Goal: Information Seeking & Learning: Learn about a topic

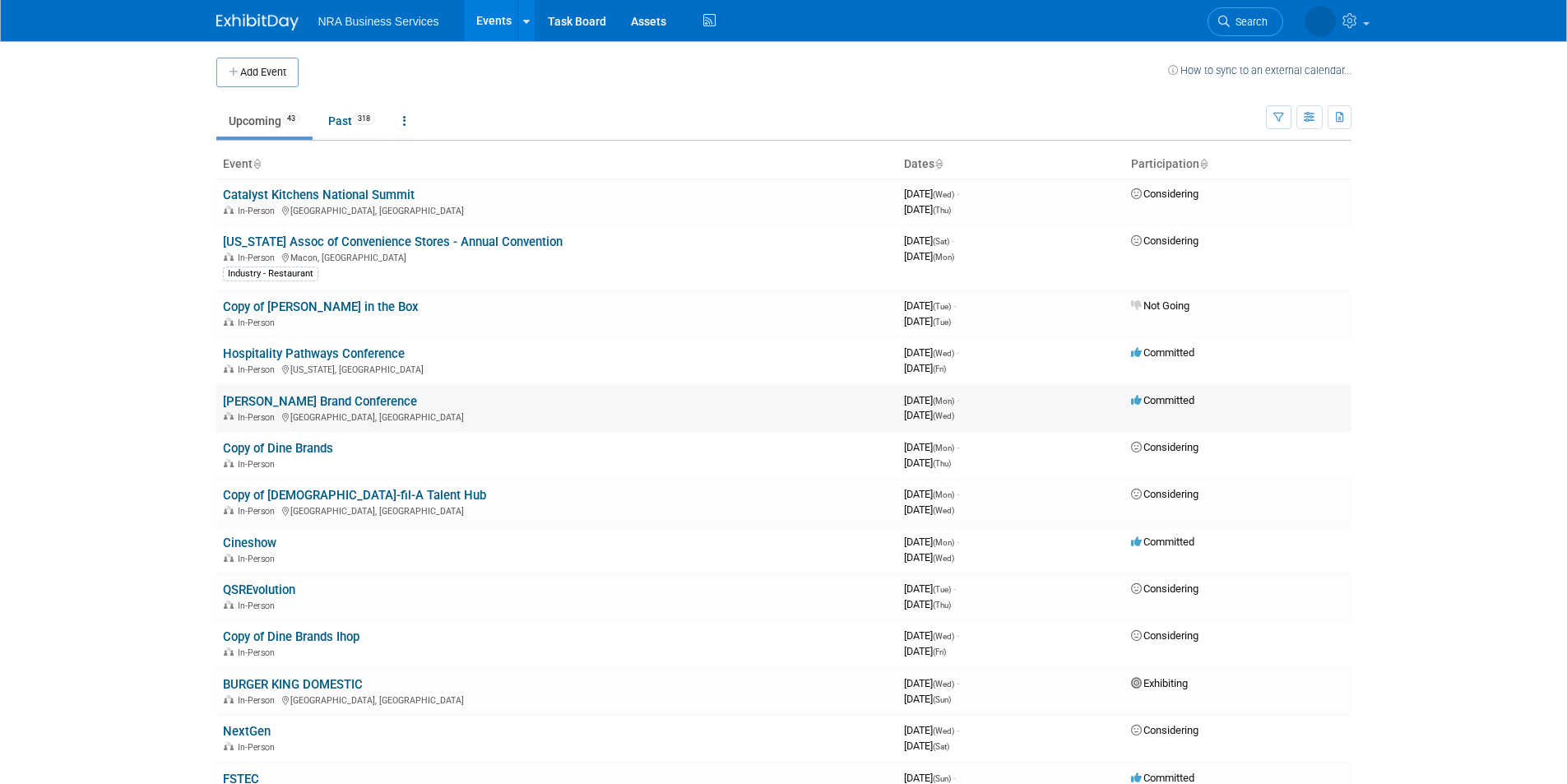
click at [306, 400] on link "[PERSON_NAME] Brand Conference" at bounding box center [319, 401] width 194 height 15
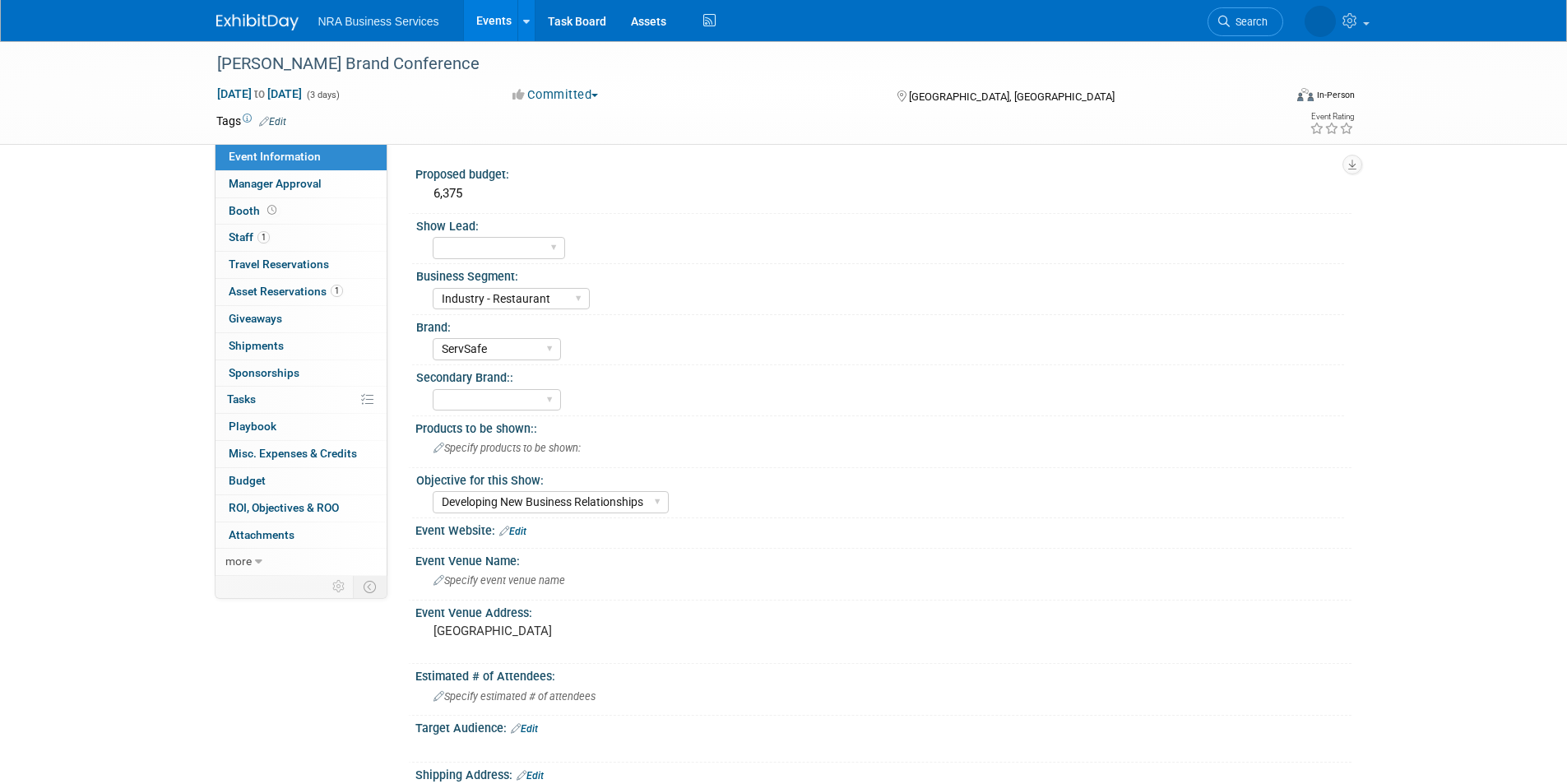
select select "Industry - Restaurant"
select select "ServSafe"
select select "Developing New Business Relationships"
click at [487, 20] on link "Events" at bounding box center [494, 20] width 60 height 41
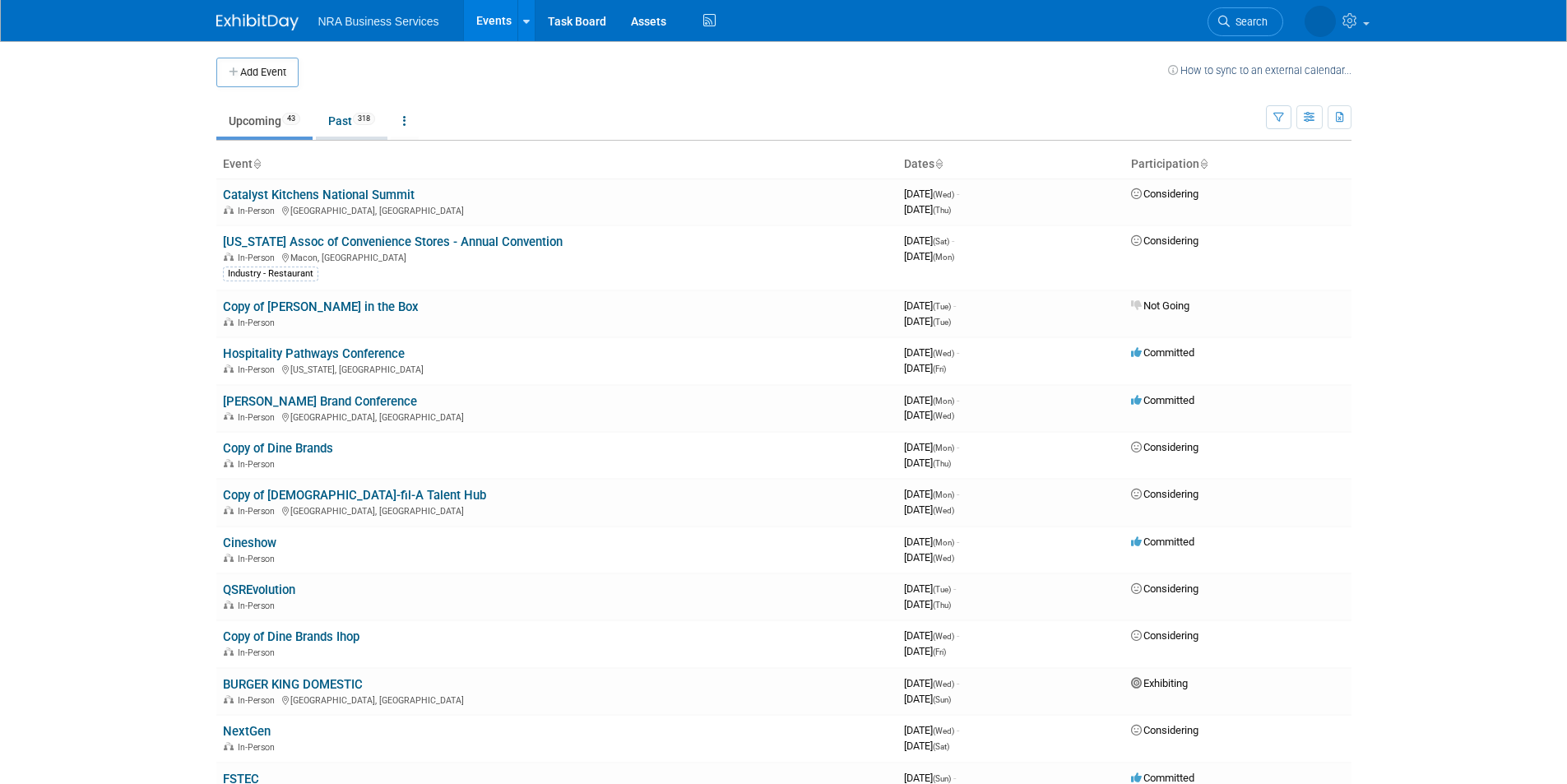
click at [340, 115] on link "Past 318" at bounding box center [351, 120] width 71 height 31
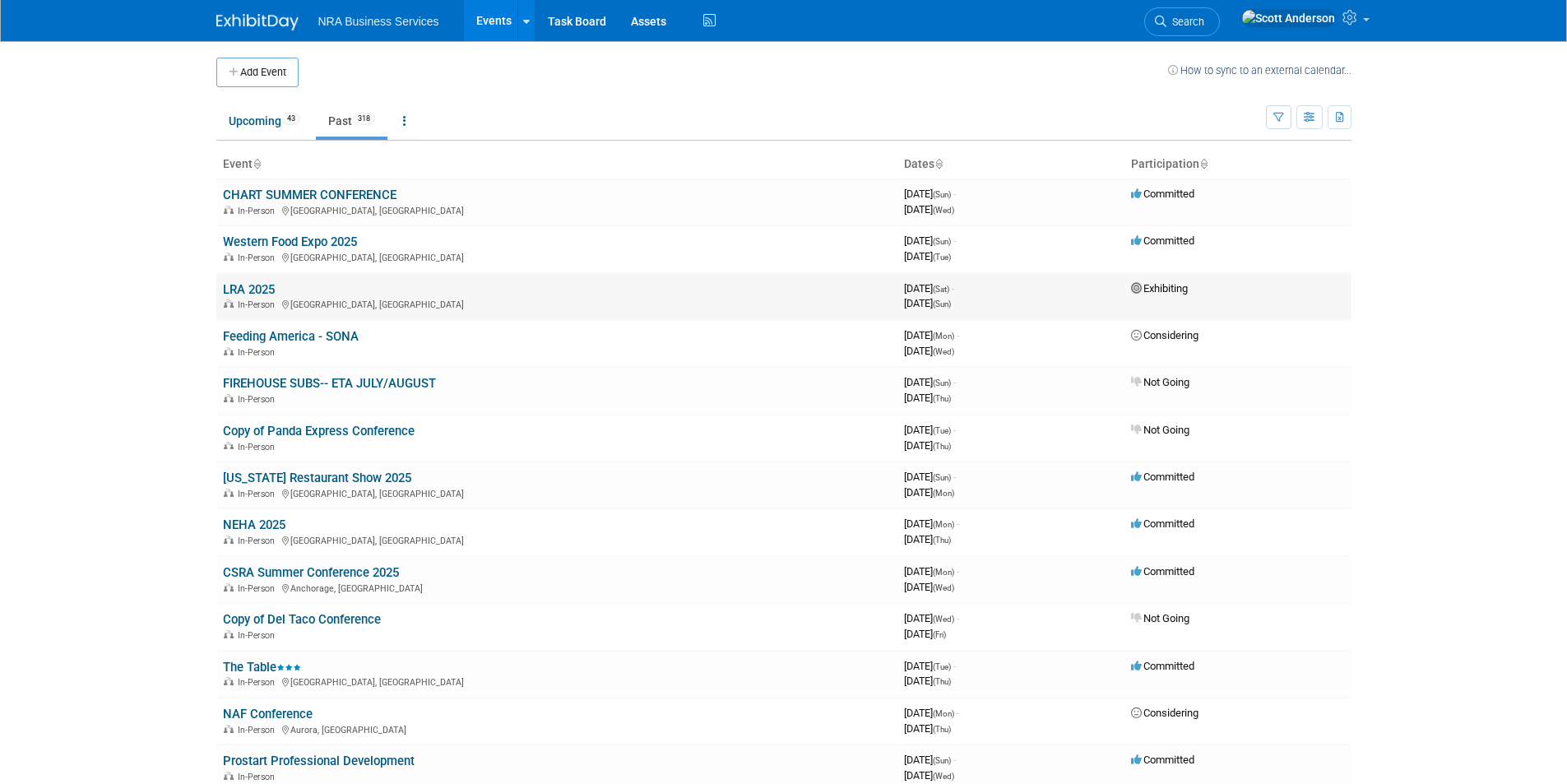
click at [238, 289] on link "LRA 2025" at bounding box center [248, 289] width 52 height 15
click at [307, 244] on link "Western Food Expo 2025" at bounding box center [289, 242] width 134 height 15
click at [243, 525] on link "NEHA 2025" at bounding box center [254, 524] width 63 height 15
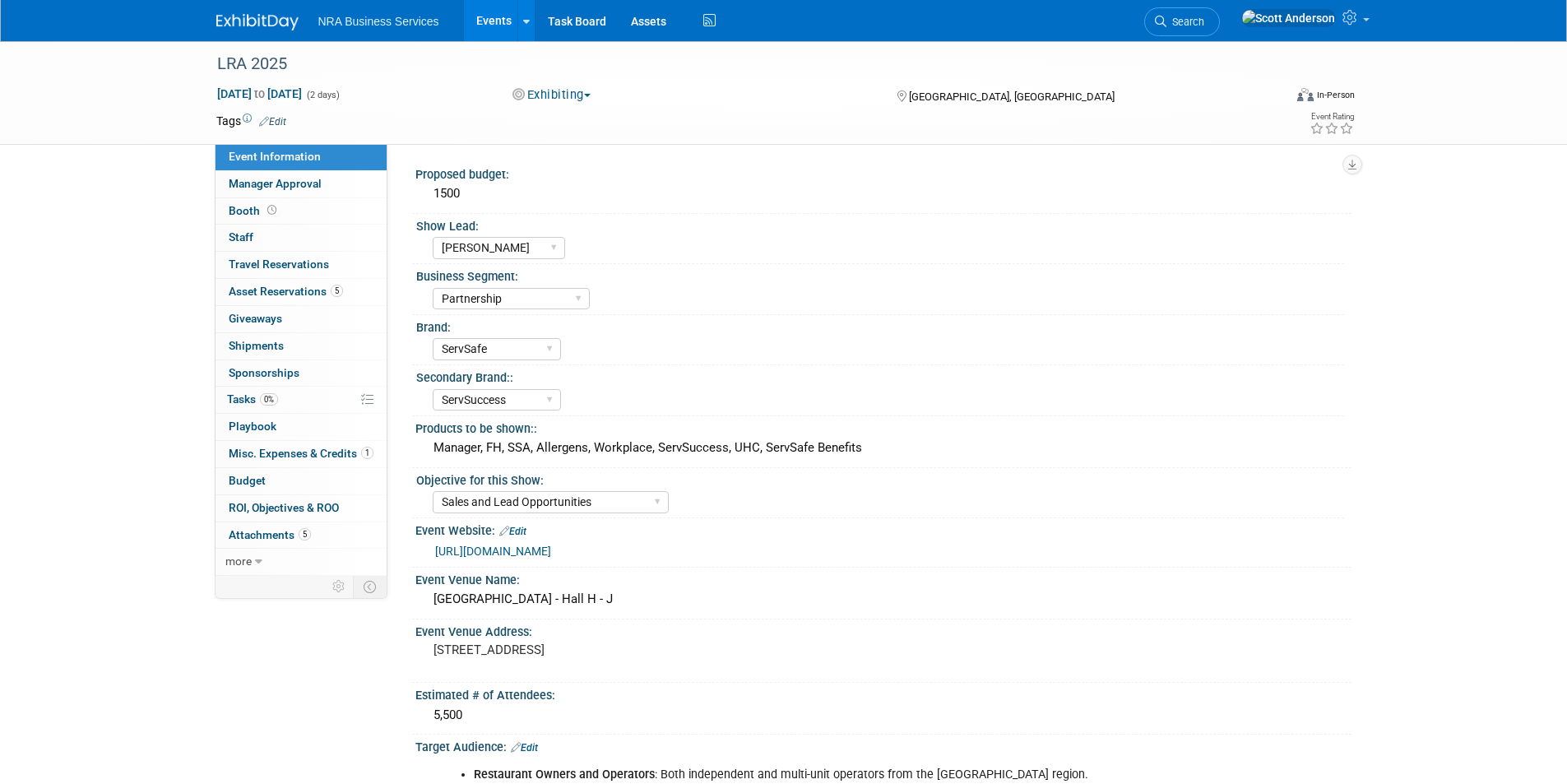
select select "[PERSON_NAME]"
select select "Partnership"
select select "ServSafe"
select select "ServSuccess"
select select "Sales and Lead Opportunities"
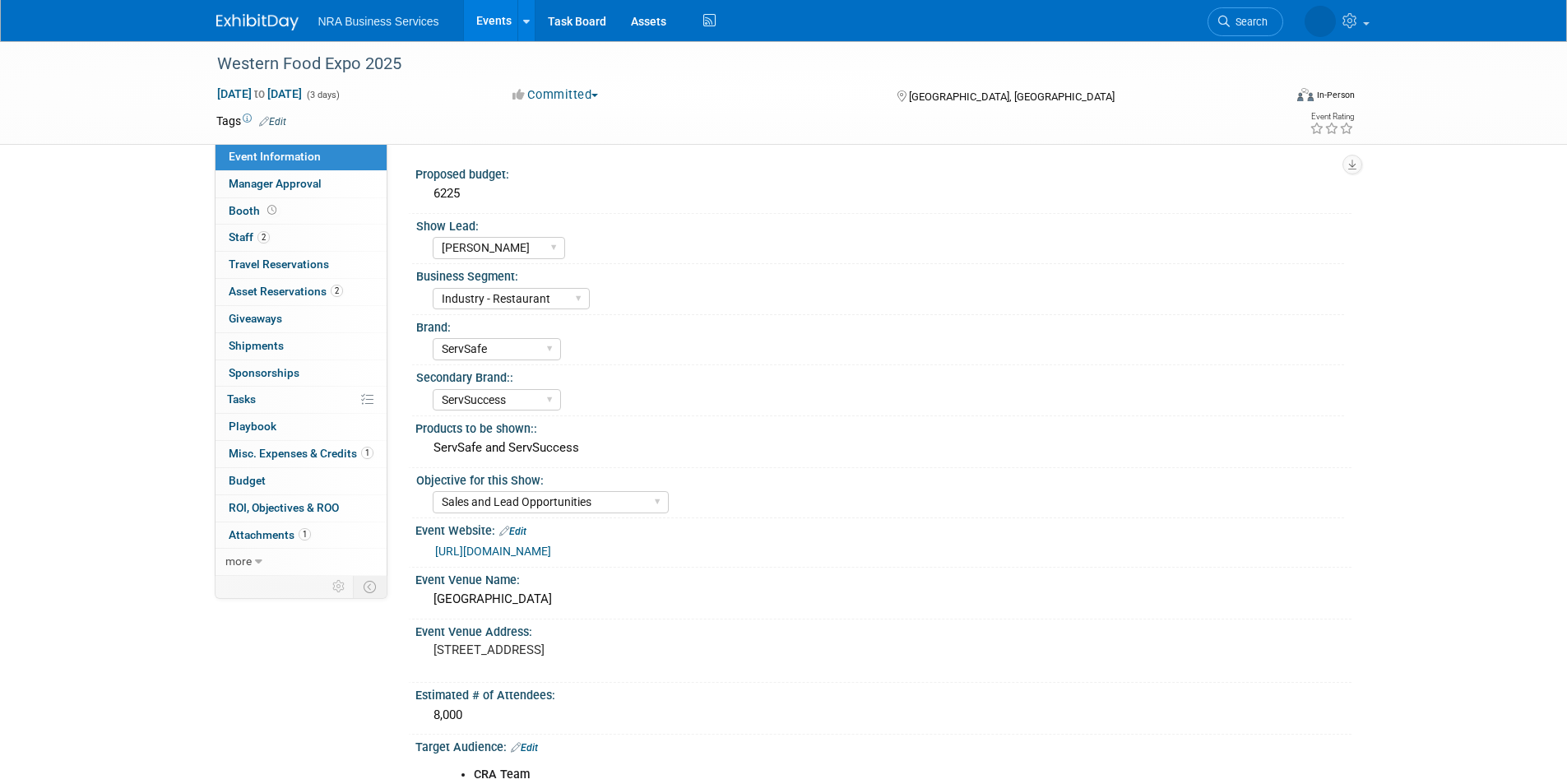
select select "[PERSON_NAME]"
select select "Industry - Restaurant"
select select "ServSafe"
select select "ServSuccess"
select select "Sales and Lead Opportunities"
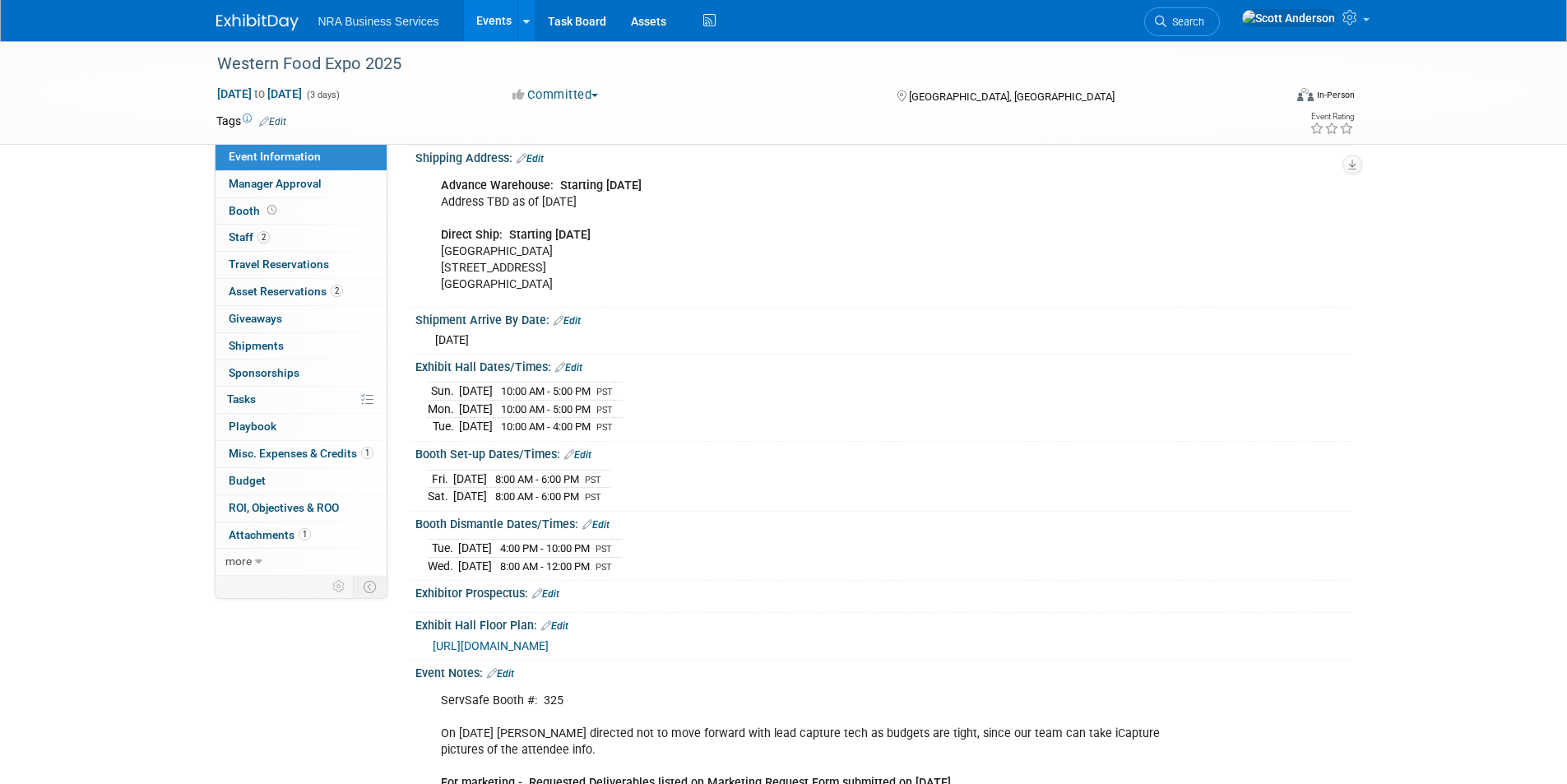
scroll to position [493, 0]
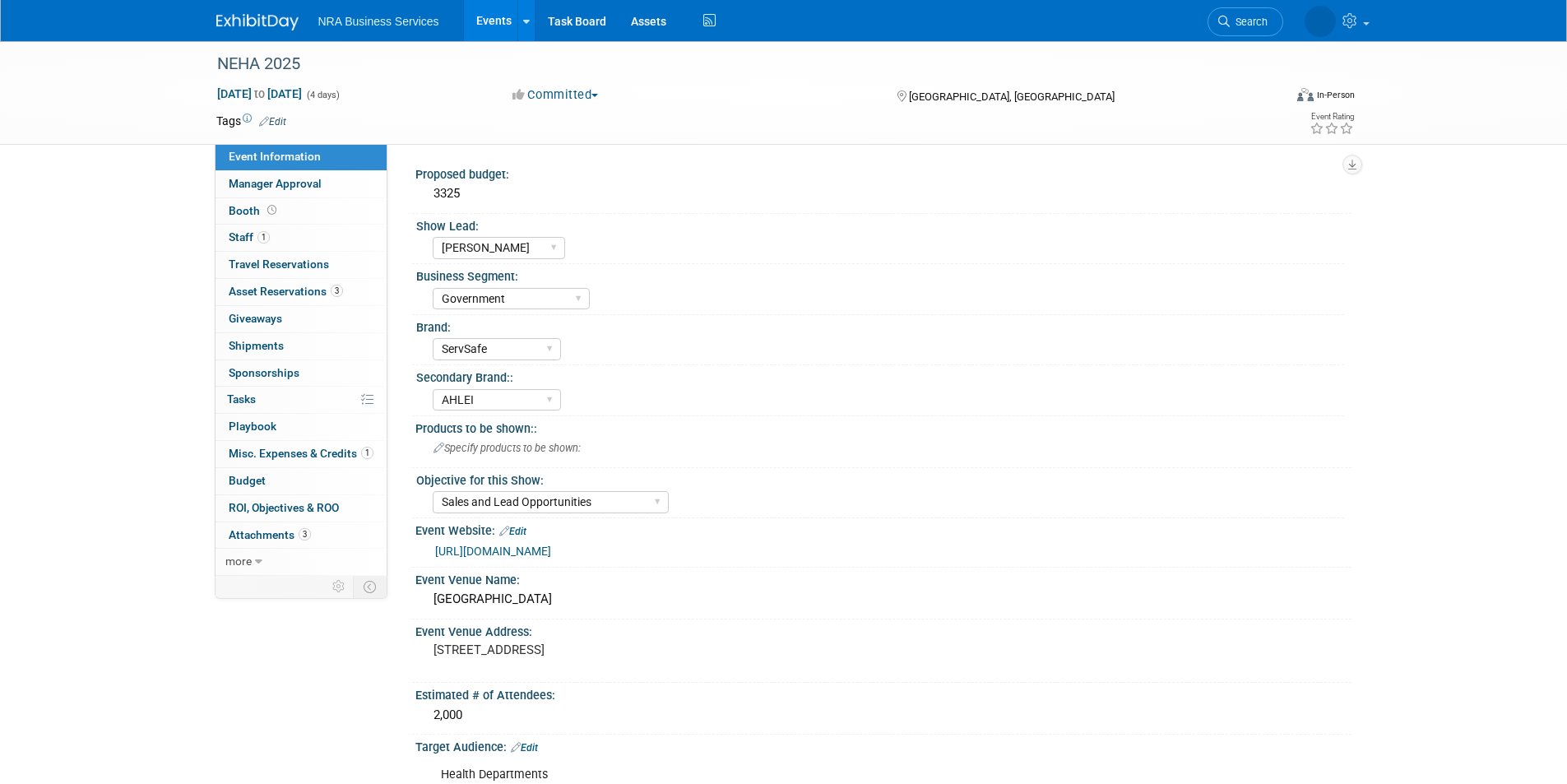
select select "[PERSON_NAME]"
select select "Government"
select select "ServSafe"
select select "AHLEI"
select select "Sales and Lead Opportunities"
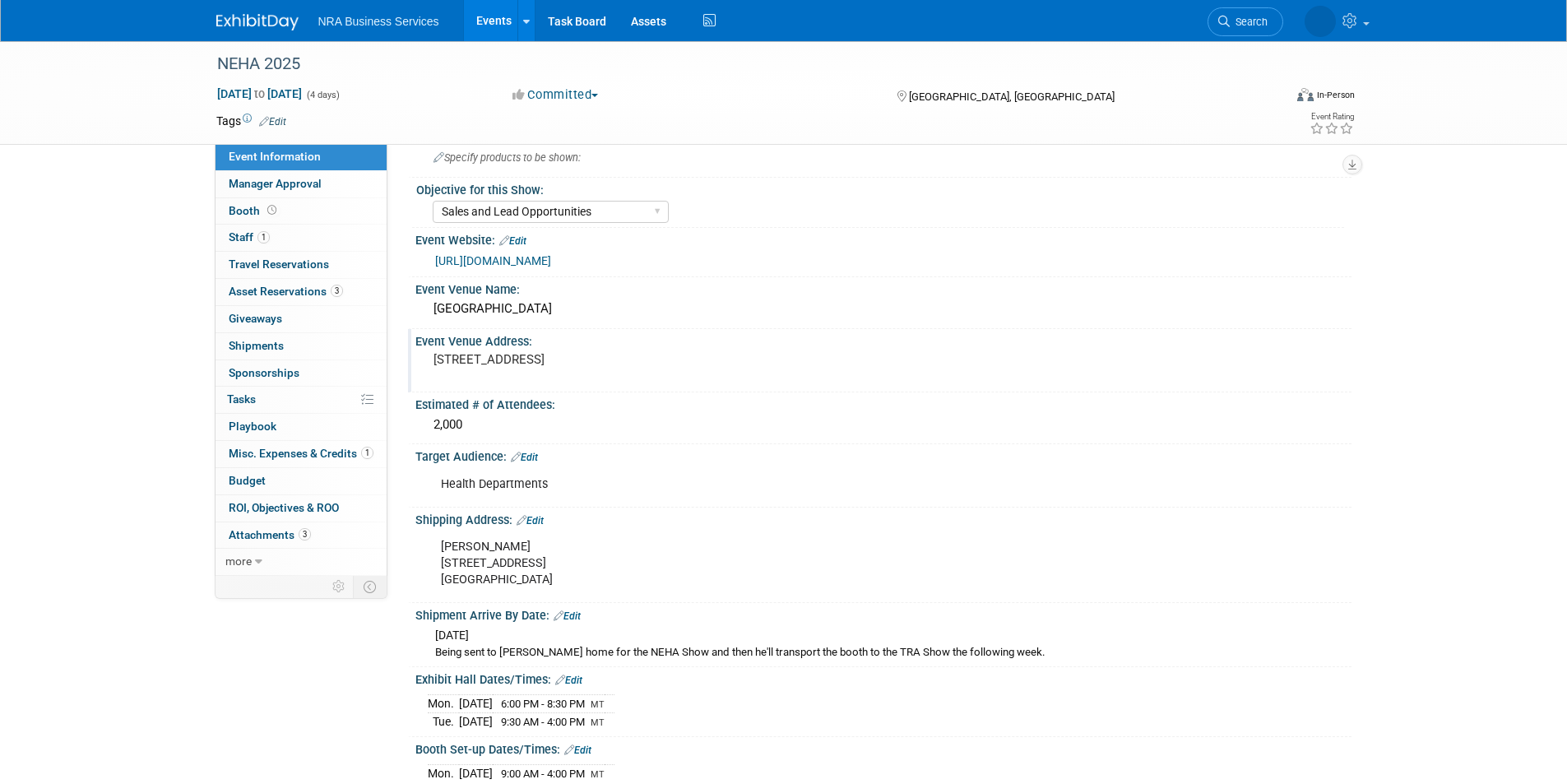
scroll to position [329, 0]
